Goal: Task Accomplishment & Management: Manage account settings

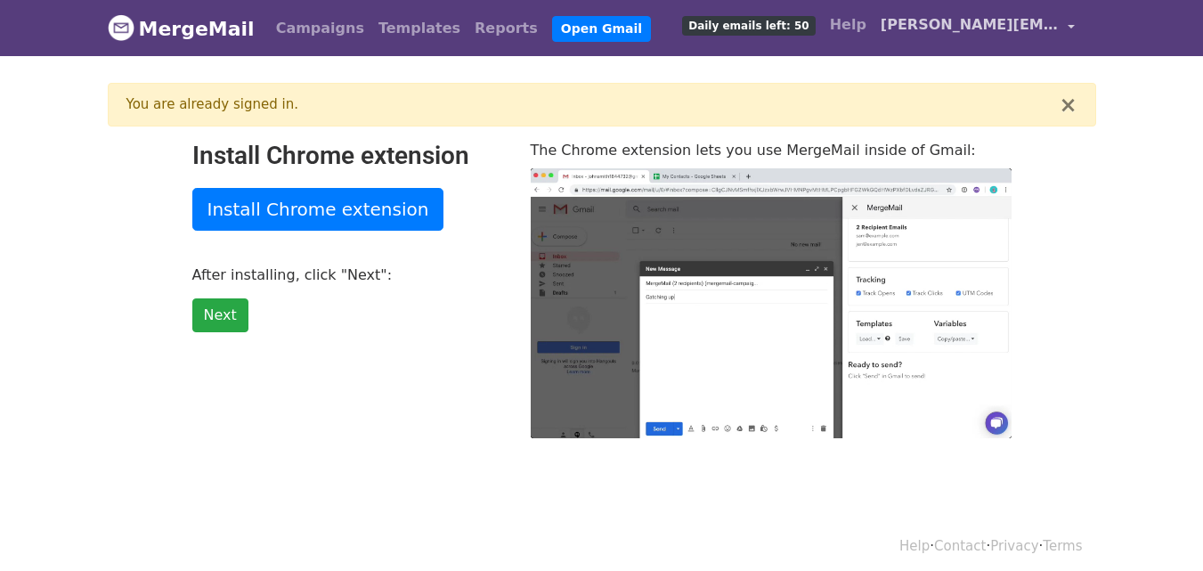
click at [1063, 26] on link "[PERSON_NAME][EMAIL_ADDRESS][PERSON_NAME][DOMAIN_NAME]" at bounding box center [978, 28] width 208 height 42
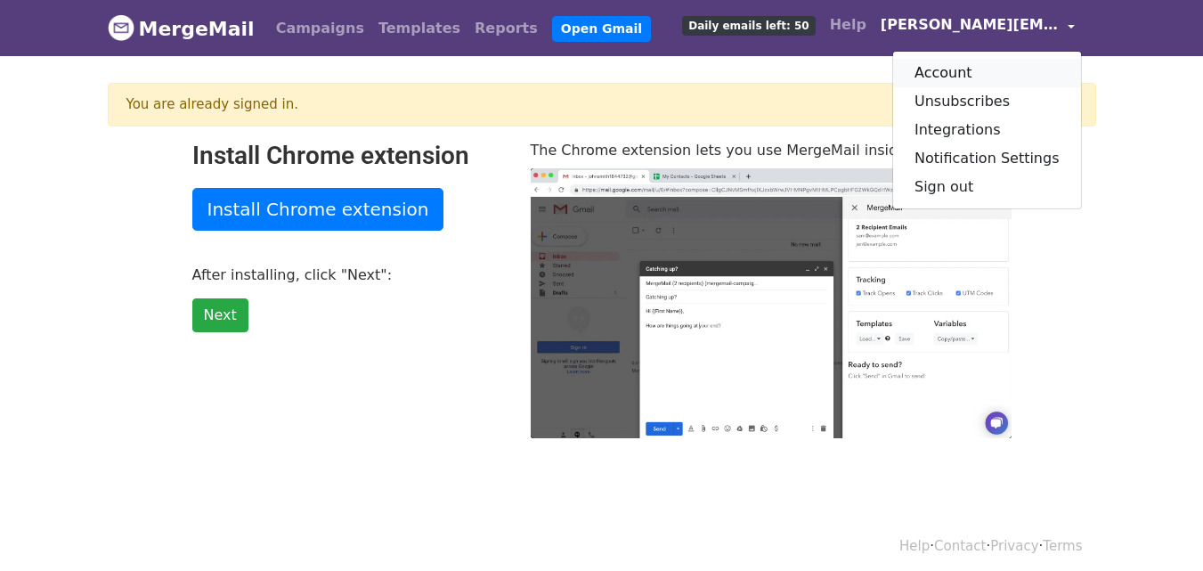
click at [977, 69] on link "Account" at bounding box center [987, 73] width 188 height 28
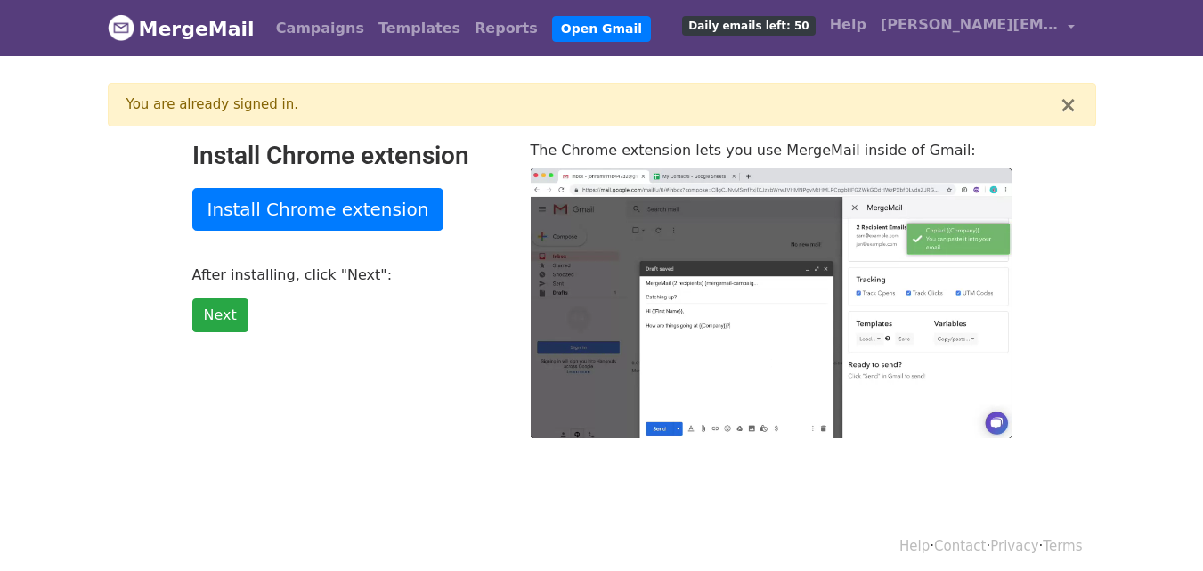
type input "81.04"
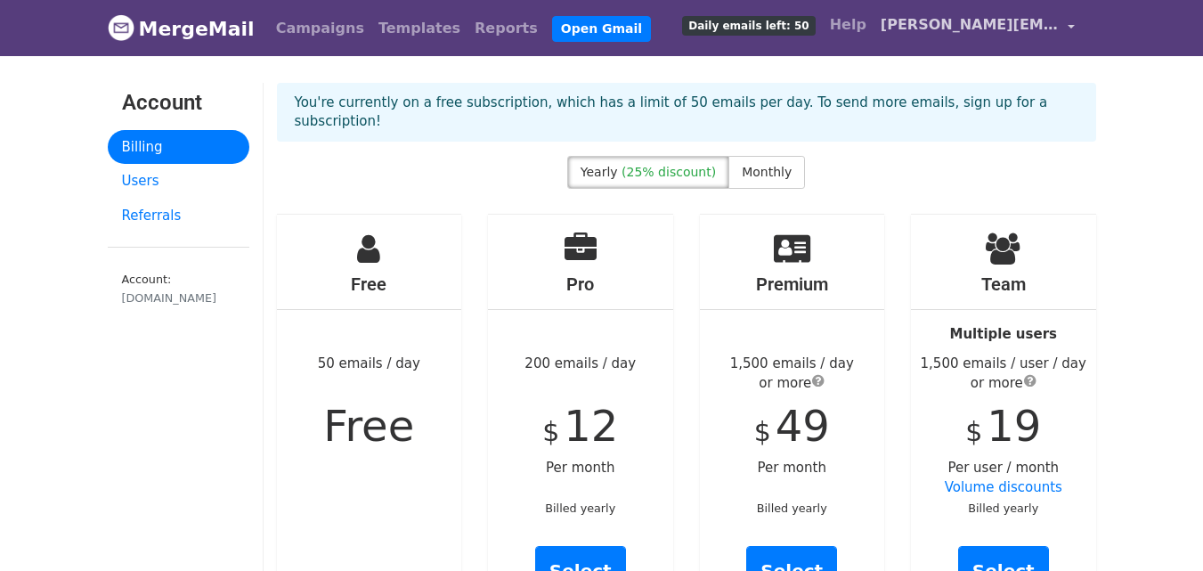
click at [1024, 31] on span "[PERSON_NAME][EMAIL_ADDRESS][PERSON_NAME][DOMAIN_NAME]" at bounding box center [970, 24] width 178 height 21
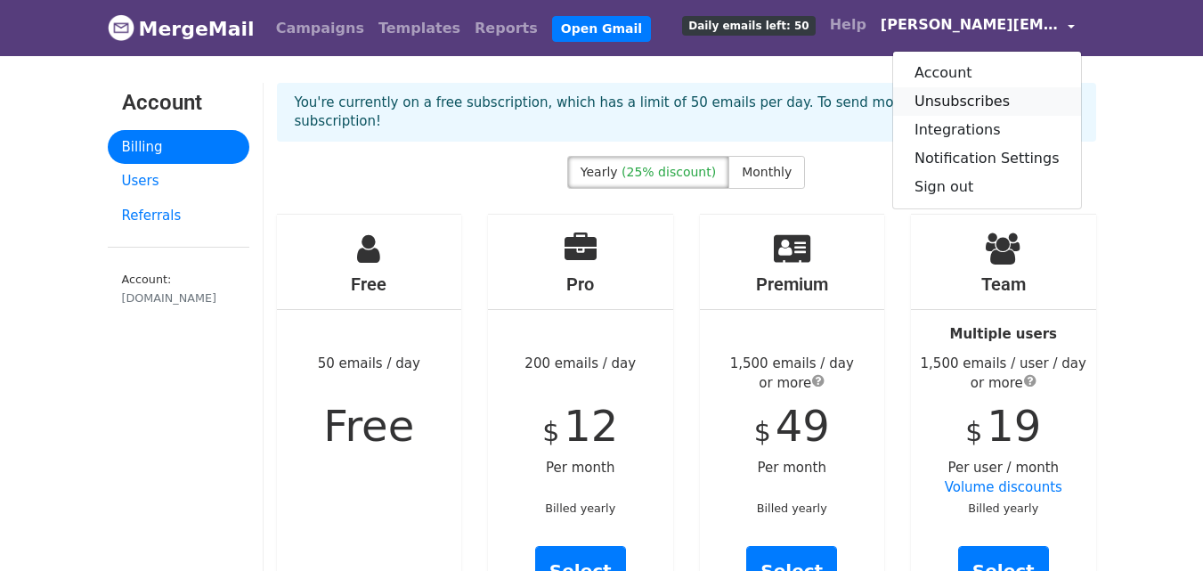
click at [991, 92] on link "Unsubscribes" at bounding box center [987, 101] width 188 height 28
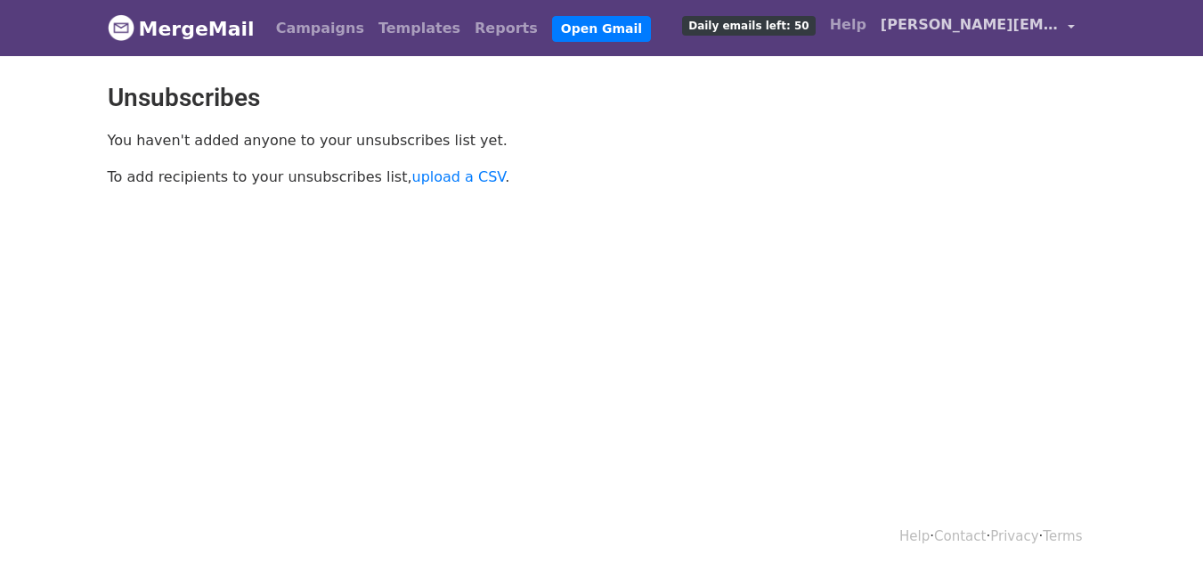
click at [1014, 22] on span "[PERSON_NAME][EMAIL_ADDRESS][PERSON_NAME][DOMAIN_NAME]" at bounding box center [970, 24] width 178 height 21
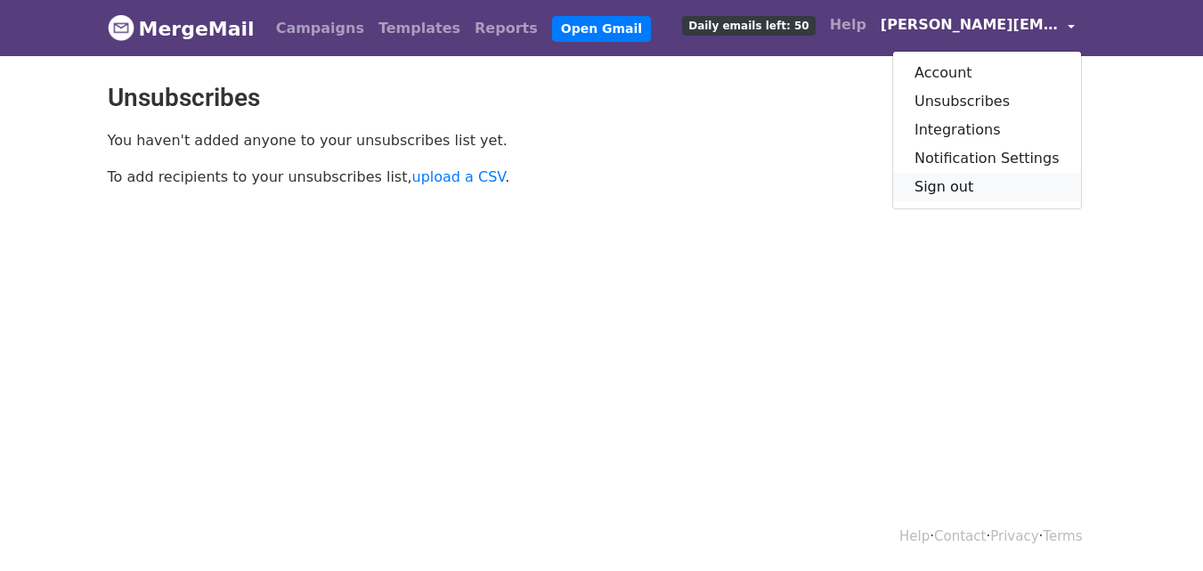
click at [1000, 188] on link "Sign out" at bounding box center [987, 187] width 188 height 28
